Goal: Submit feedback/report problem

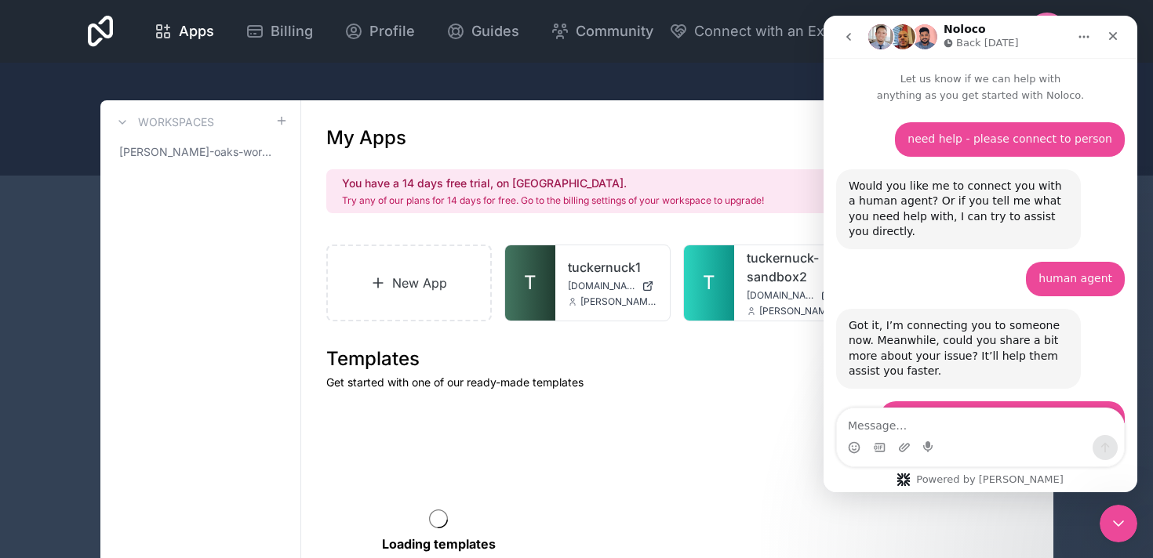
scroll to position [734, 0]
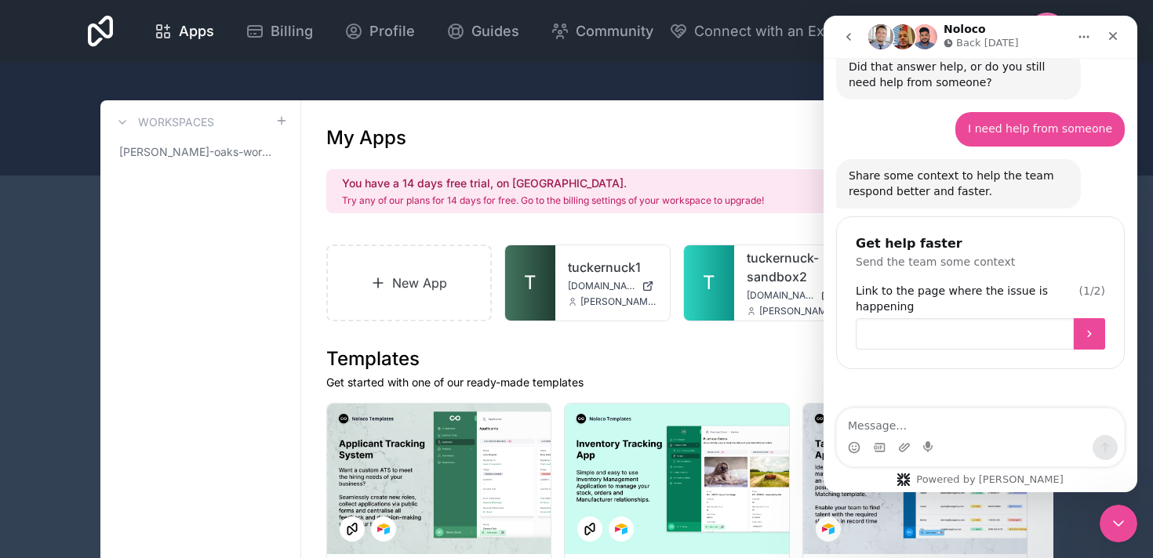
click at [956, 318] on input "Link to the page where the issue is happening" at bounding box center [965, 333] width 218 height 31
paste input "[URL][DOMAIN_NAME]"
type input "[URL][DOMAIN_NAME]"
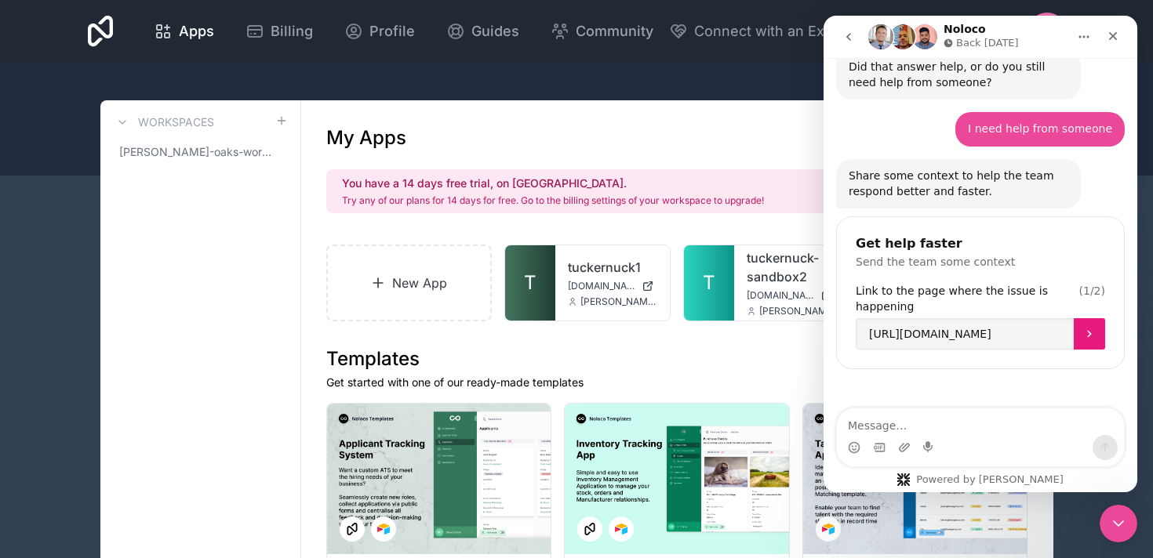
click at [1096, 318] on button "Submit" at bounding box center [1089, 333] width 31 height 31
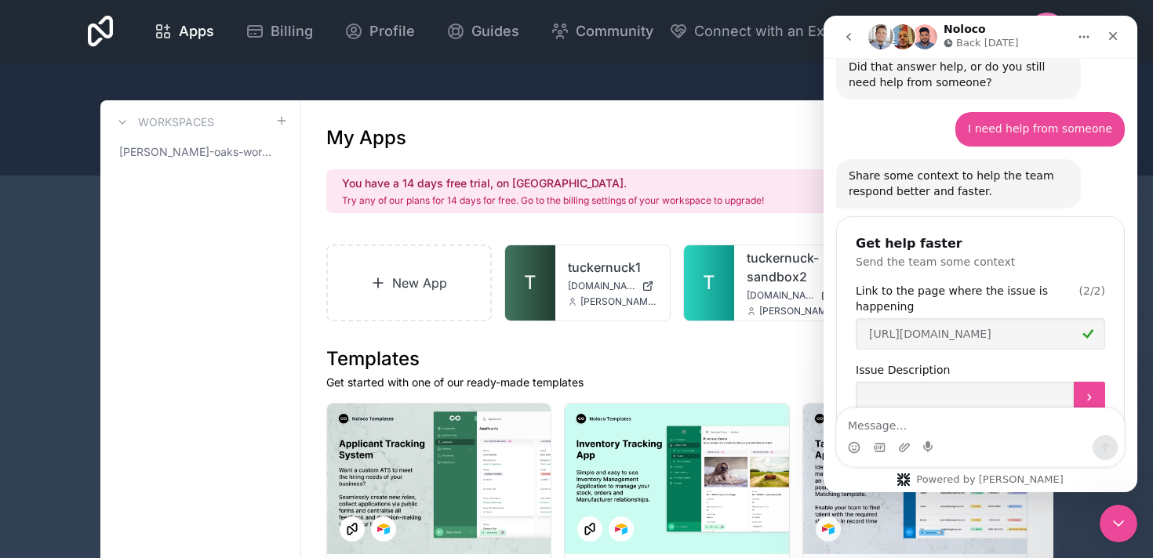
scroll to position [798, 0]
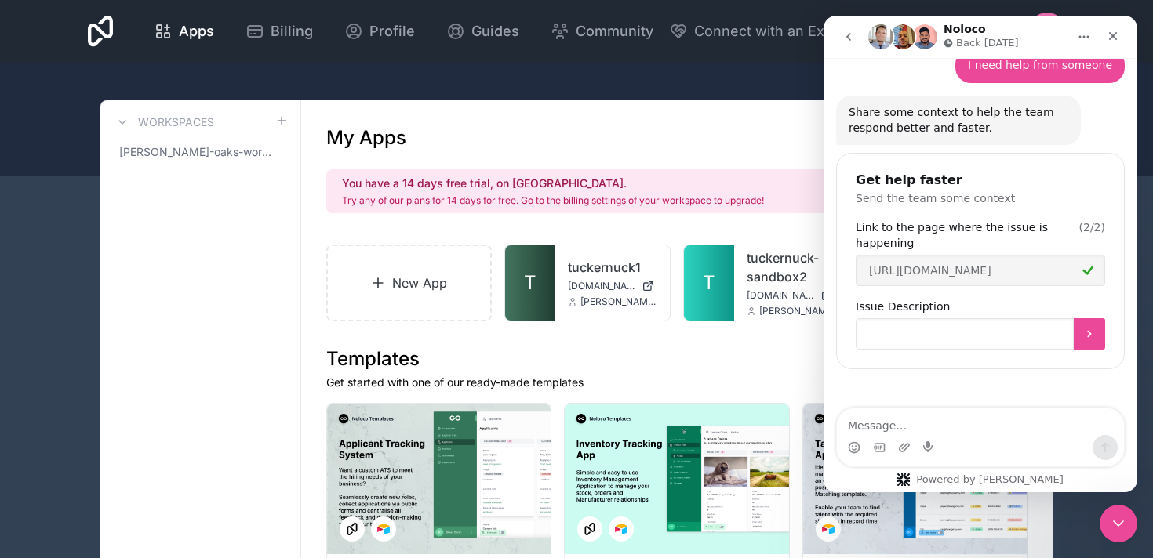
click at [986, 318] on input "Issue Description" at bounding box center [965, 333] width 218 height 31
type input "this showed up out of no where"
click at [1094, 328] on icon "Submit" at bounding box center [1089, 334] width 13 height 13
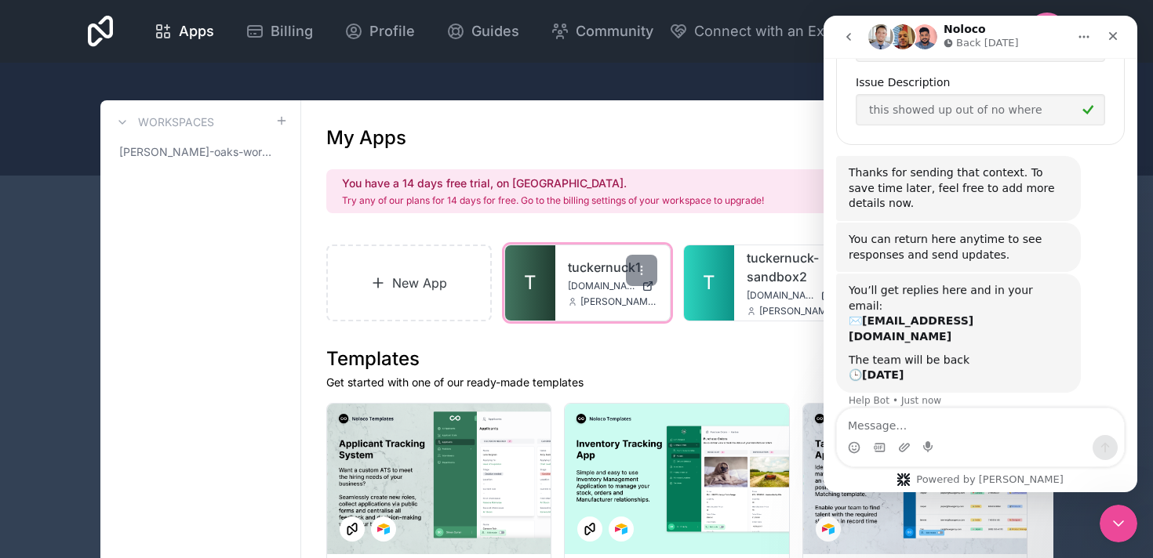
scroll to position [1021, 0]
click at [529, 278] on span "T" at bounding box center [530, 283] width 13 height 25
